Goal: Book appointment/travel/reservation

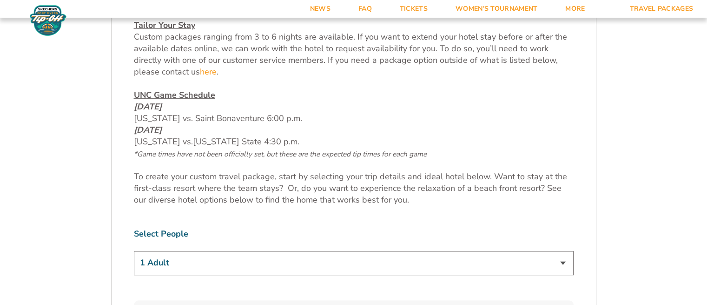
scroll to position [409, 0]
click at [563, 262] on select "1 Adult 2 Adults 3 Adults 4 Adults 2 Adults + 1 Child 2 Adults + 2 Children 2 A…" at bounding box center [354, 264] width 440 height 24
select select "2 Adults"
click at [134, 252] on select "1 Adult 2 Adults 3 Adults 4 Adults 2 Adults + 1 Child 2 Adults + 2 Children 2 A…" at bounding box center [354, 264] width 440 height 24
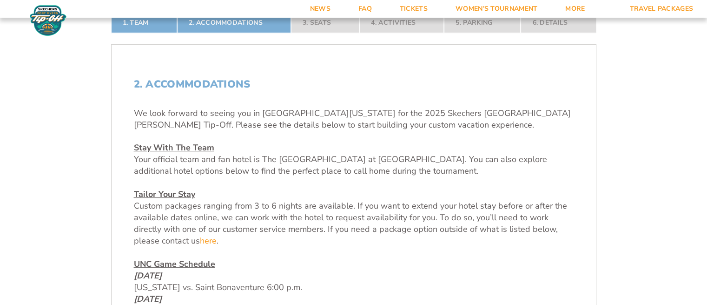
scroll to position [260, 0]
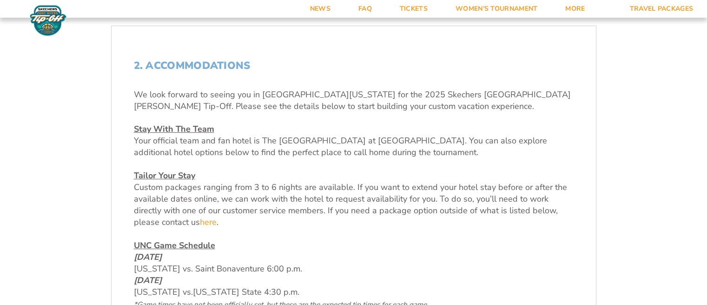
click at [188, 129] on u "Stay With The Team" at bounding box center [174, 128] width 80 height 11
click at [485, 249] on p "UNC Game Schedule [DATE] [US_STATE] vs. Saint Bonaventure 6:00 p.m. [DATE] [US_…" at bounding box center [354, 274] width 440 height 70
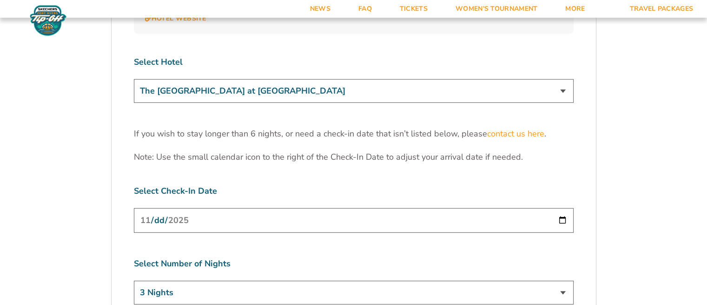
scroll to position [2858, 0]
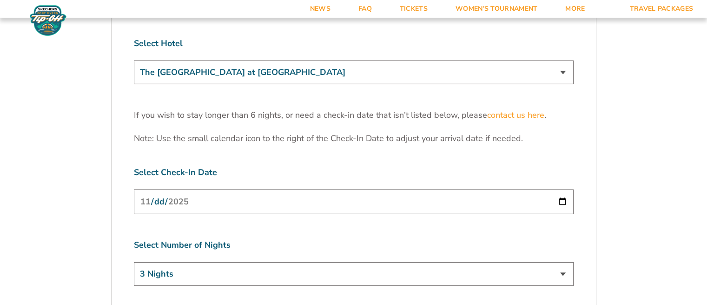
click at [564, 189] on input "[DATE]" at bounding box center [354, 201] width 440 height 25
type input "[DATE]"
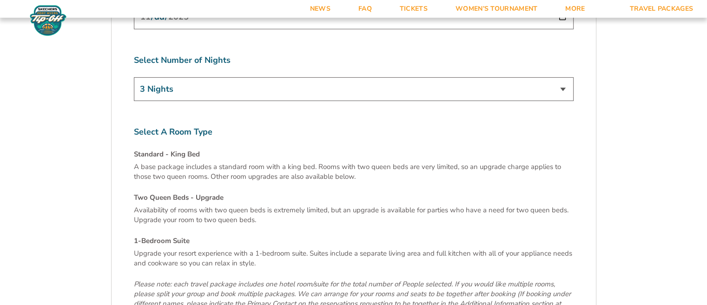
scroll to position [3048, 0]
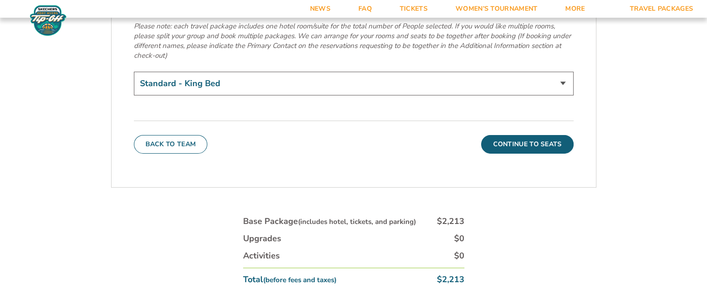
scroll to position [3346, 0]
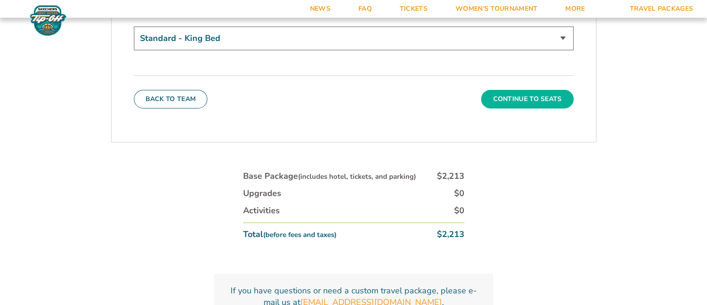
click at [518, 90] on button "Continue To Seats" at bounding box center [527, 99] width 92 height 19
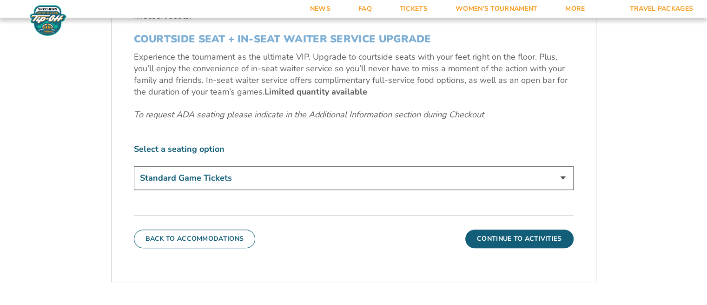
scroll to position [423, 0]
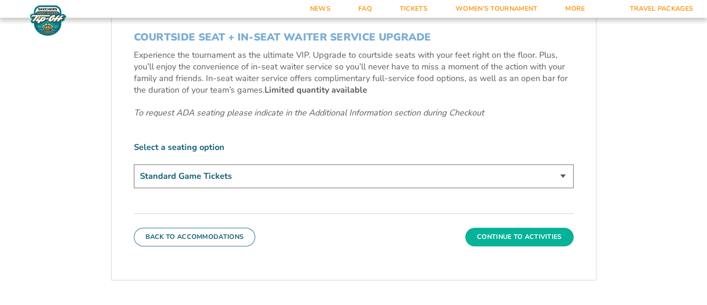
click at [516, 234] on button "Continue To Activities" at bounding box center [519, 236] width 108 height 19
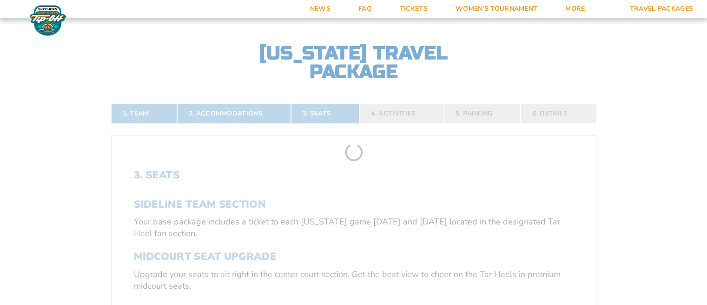
scroll to position [144, 0]
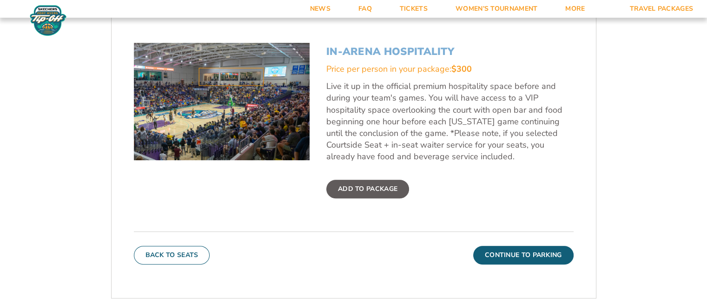
scroll to position [311, 0]
